Goal: Browse casually

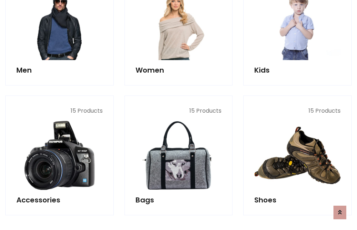
scroll to position [239, 0]
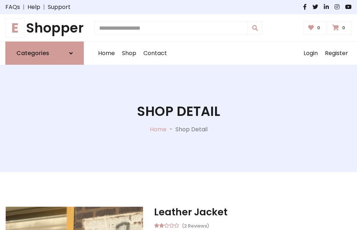
click at [45, 28] on h1 "E Shopper" at bounding box center [44, 28] width 79 height 16
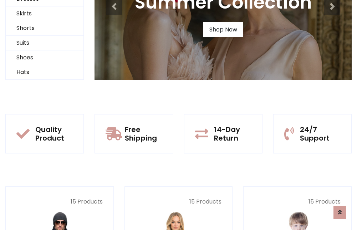
scroll to position [69, 0]
